Goal: Task Accomplishment & Management: Manage account settings

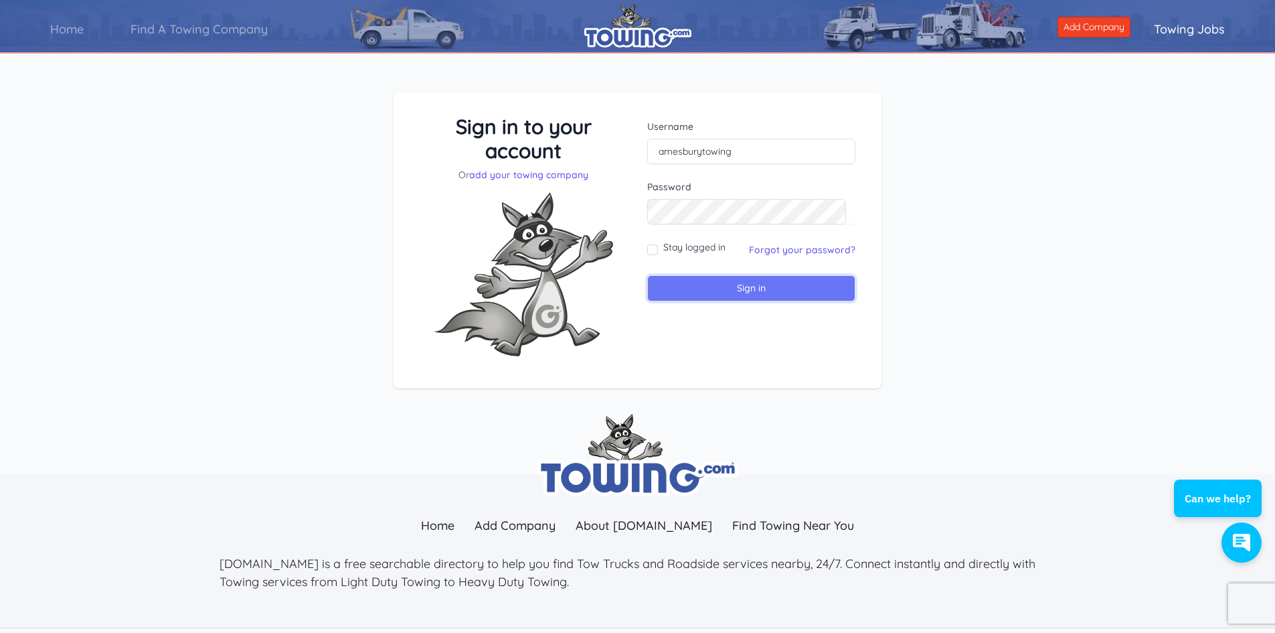
click at [693, 288] on input "Sign in" at bounding box center [751, 288] width 208 height 26
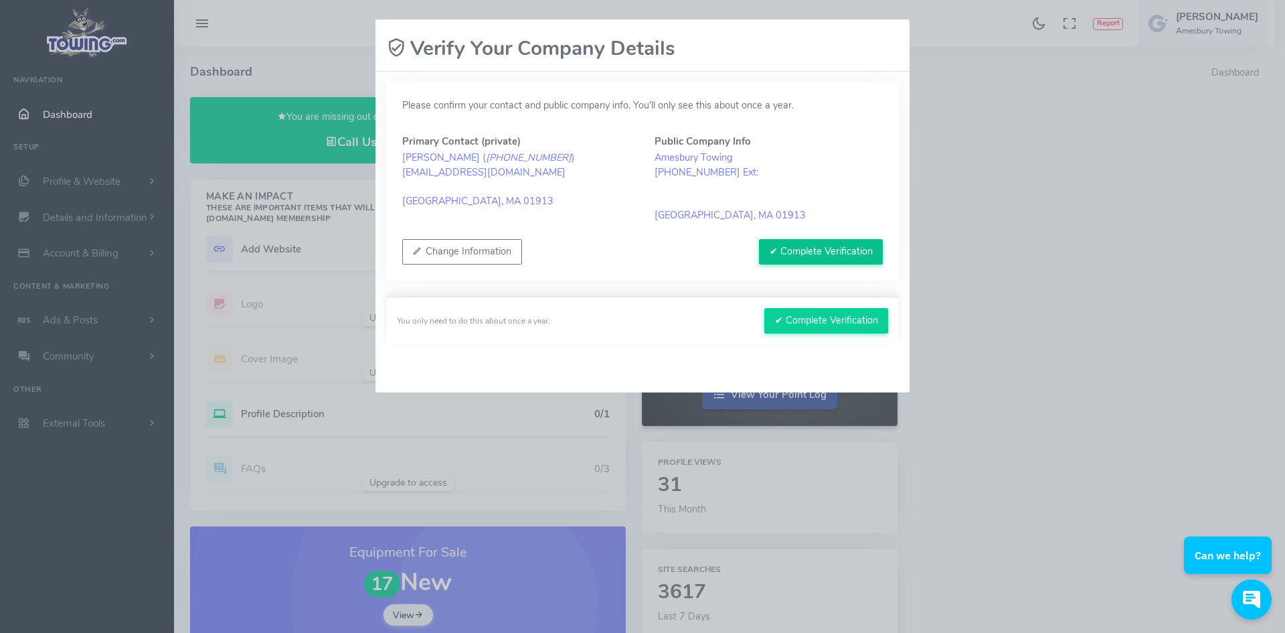
click at [805, 252] on button "✔ Complete Verification" at bounding box center [821, 251] width 124 height 25
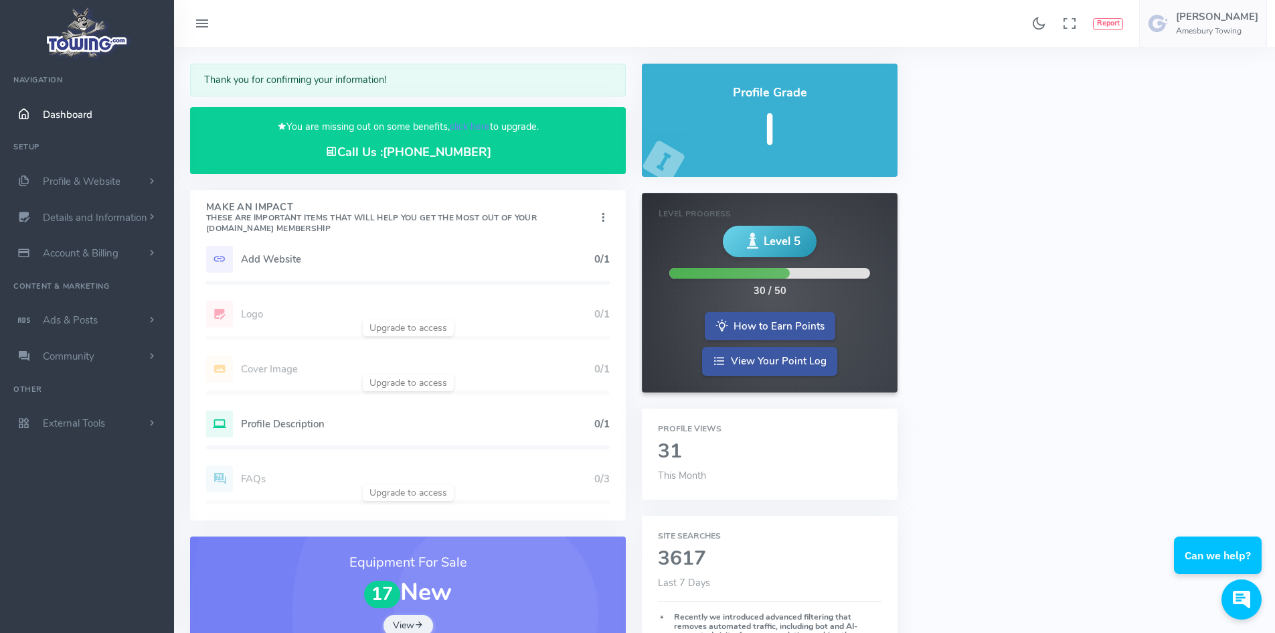
scroll to position [67, 0]
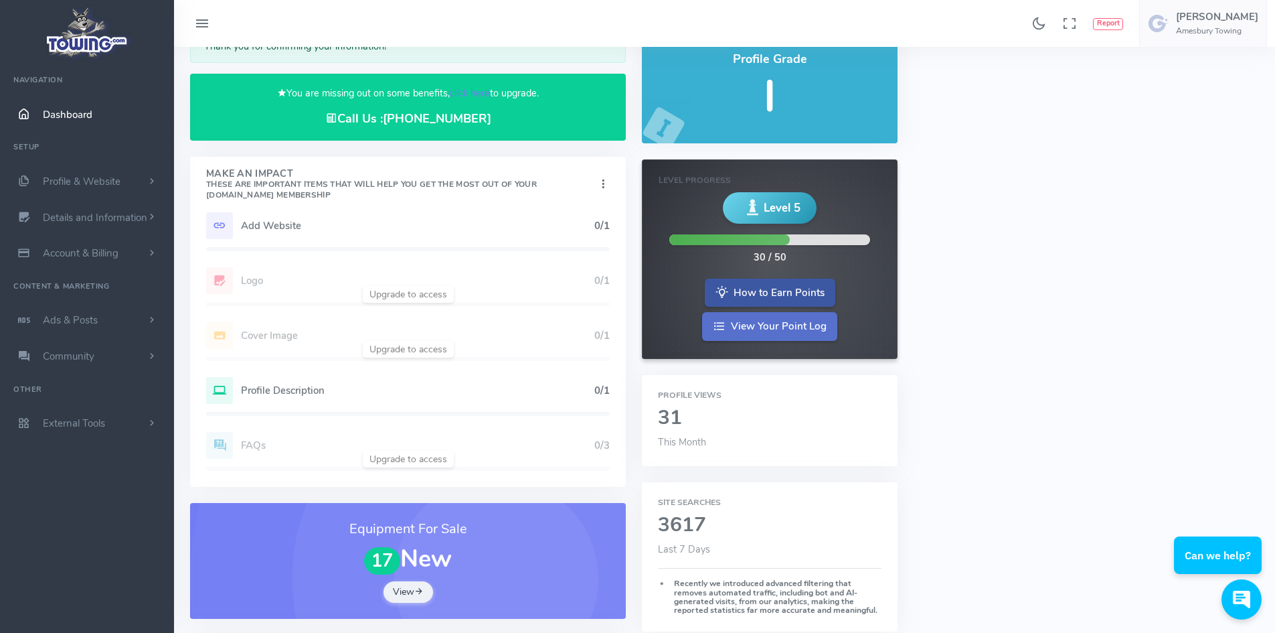
click at [793, 328] on link "View Your Point Log" at bounding box center [769, 326] width 135 height 29
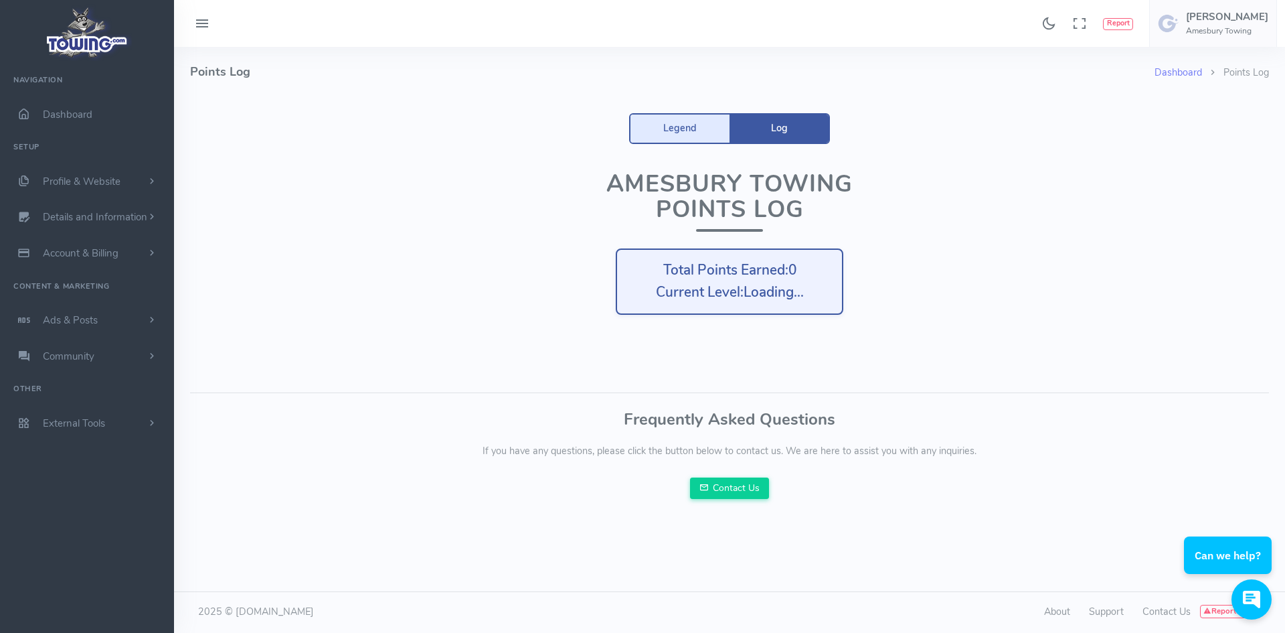
click at [663, 128] on link "Legend" at bounding box center [680, 128] width 99 height 28
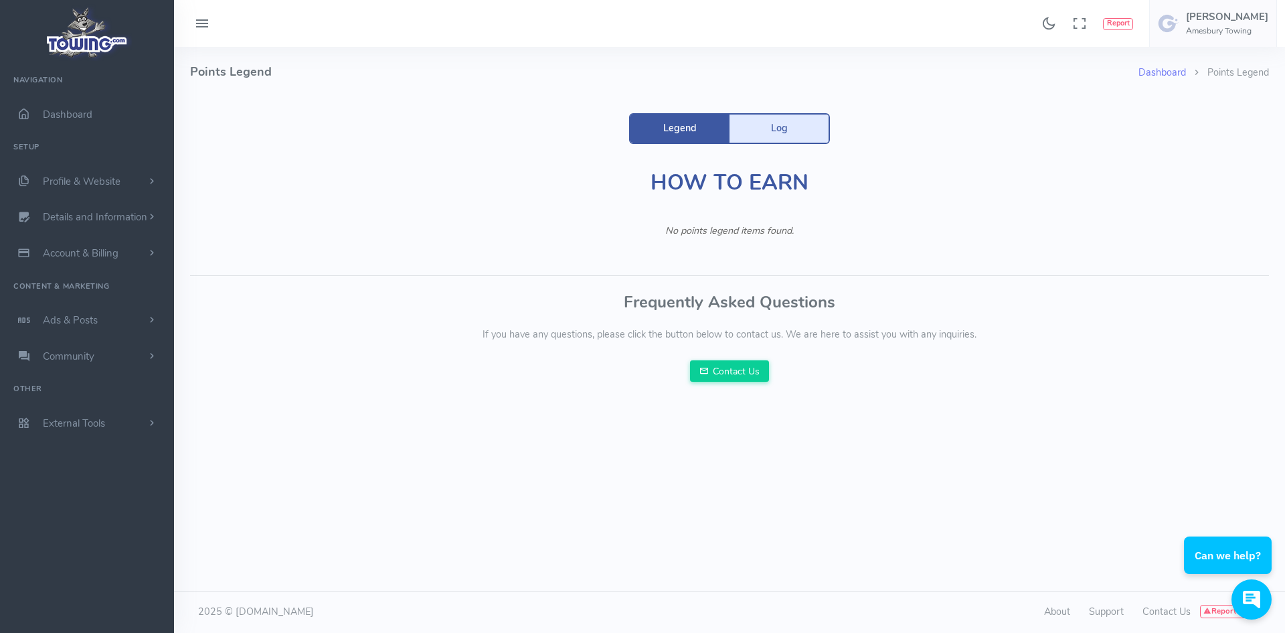
click at [786, 138] on link "Log" at bounding box center [779, 128] width 99 height 28
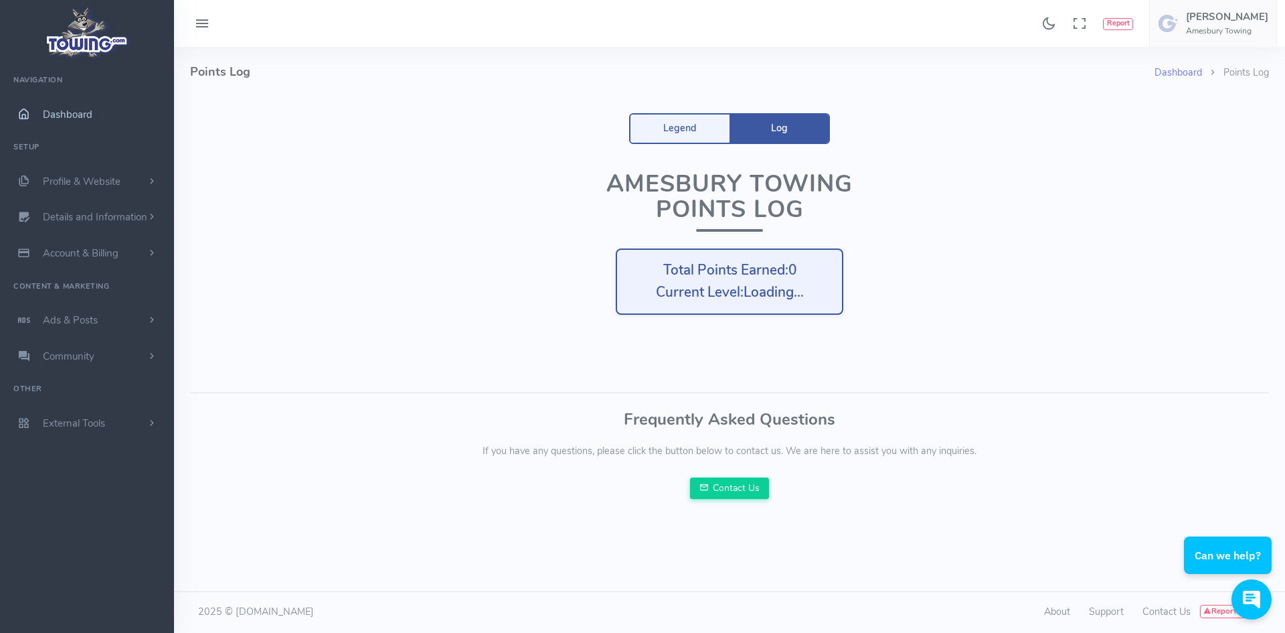
click at [76, 118] on span "Dashboard" at bounding box center [68, 114] width 50 height 13
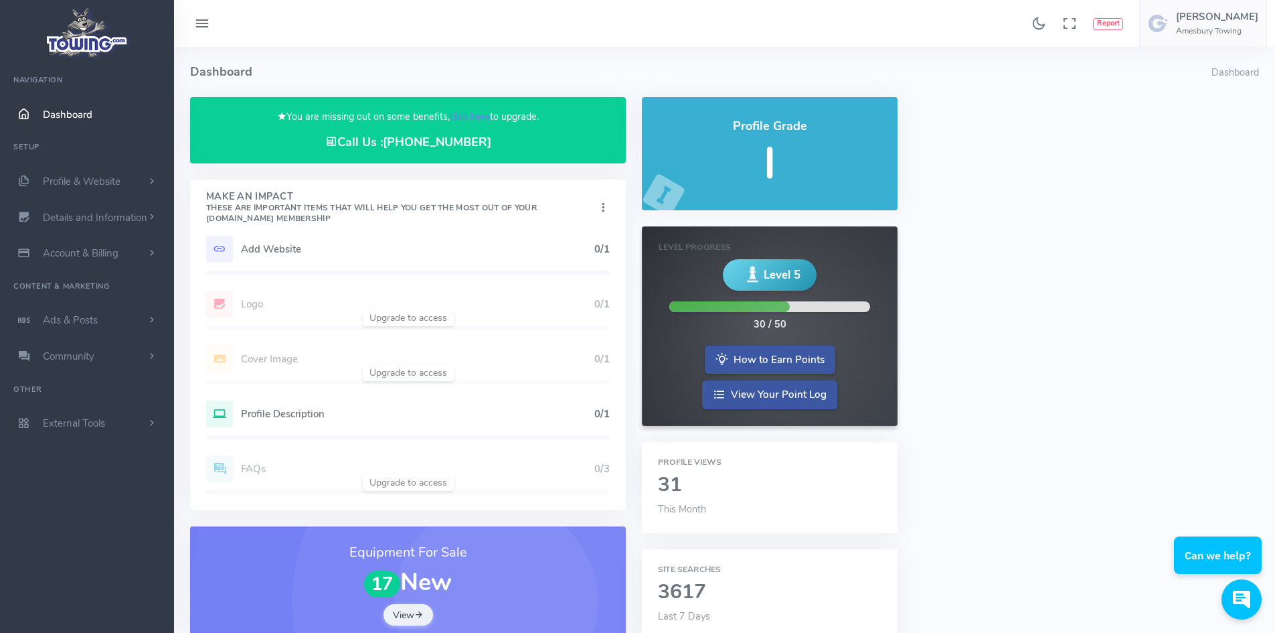
click at [275, 310] on div "Add Website 0/1 Logo 0/1 Cover Image 0/1 Profile Description 0/1 FAQs 0/3" at bounding box center [408, 373] width 436 height 274
click at [236, 293] on div "Add Website 0/1 Logo 0/1 Cover Image 0/1 Profile Description 0/1 FAQs 0/3" at bounding box center [408, 373] width 436 height 274
click at [607, 303] on div "Add Website 0/1 Logo 0/1 Cover Image 0/1 Profile Description 0/1 FAQs 0/3" at bounding box center [408, 373] width 436 height 274
click at [127, 248] on link "Account & Billing" at bounding box center [87, 253] width 174 height 36
click at [102, 301] on link "Payment Receipts" at bounding box center [103, 306] width 141 height 27
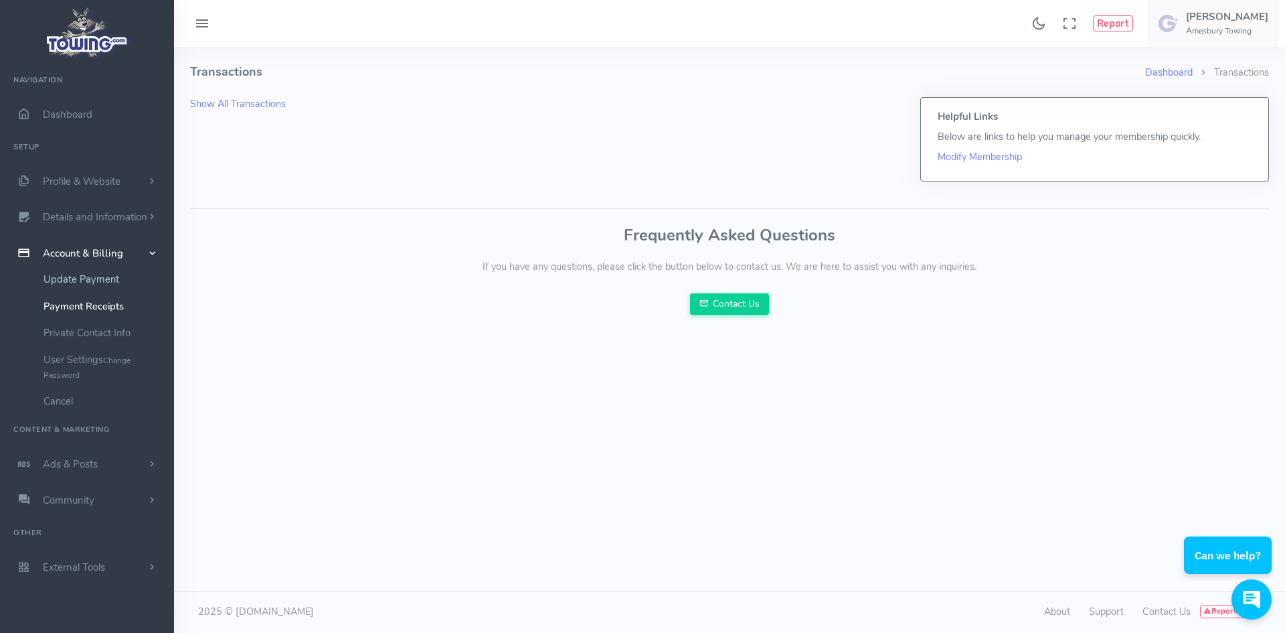
click at [83, 276] on link "Update Payment" at bounding box center [103, 279] width 141 height 27
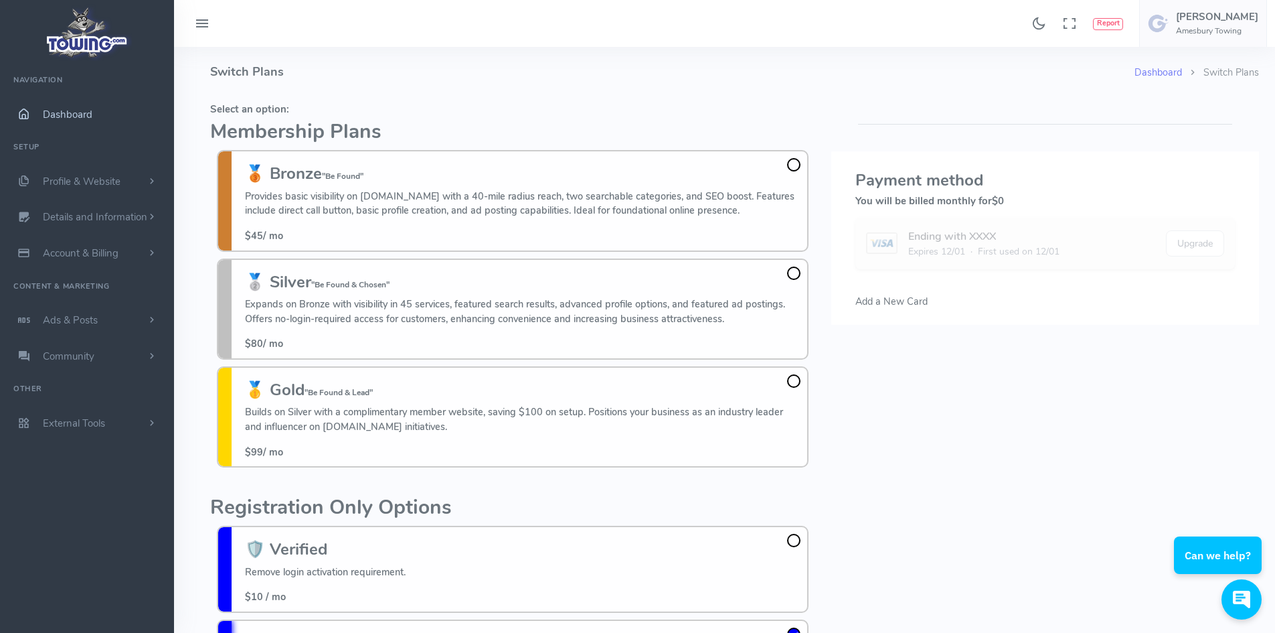
click at [60, 118] on span "Dashboard" at bounding box center [68, 114] width 50 height 13
